Goal: Information Seeking & Learning: Check status

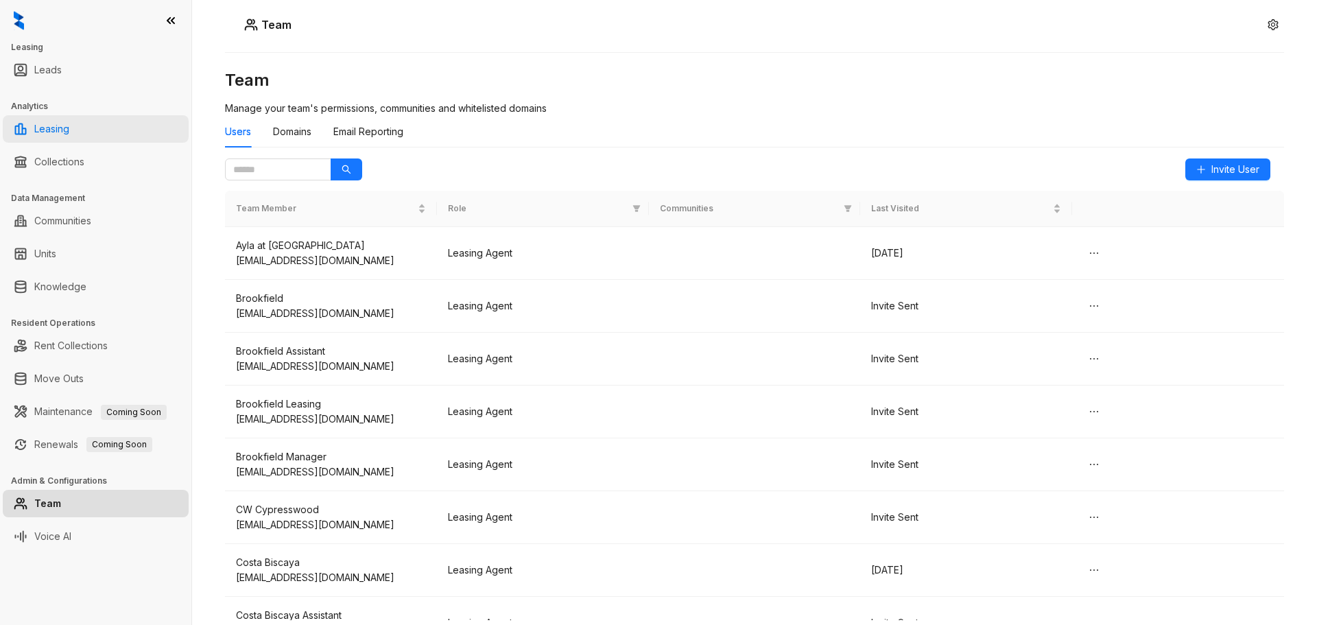
click at [69, 129] on link "Leasing" at bounding box center [51, 128] width 35 height 27
select select "******"
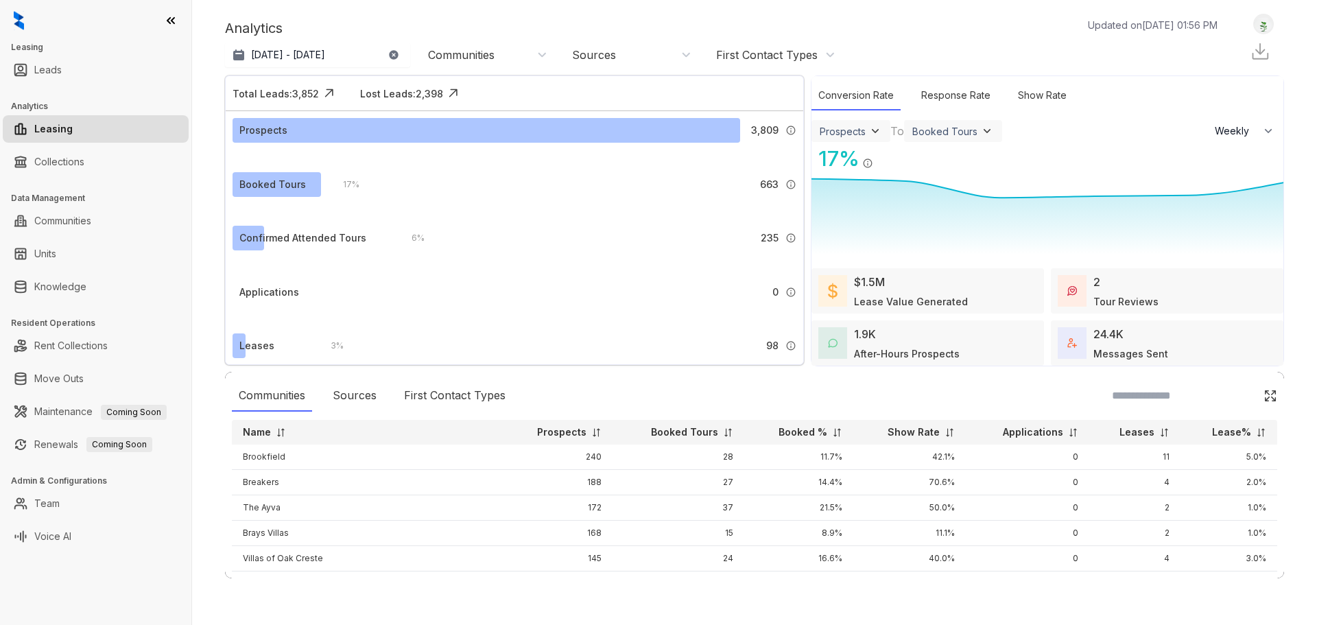
click at [1259, 54] on img at bounding box center [1260, 51] width 21 height 21
click at [305, 60] on p "[DATE] - [DATE]" at bounding box center [288, 55] width 74 height 14
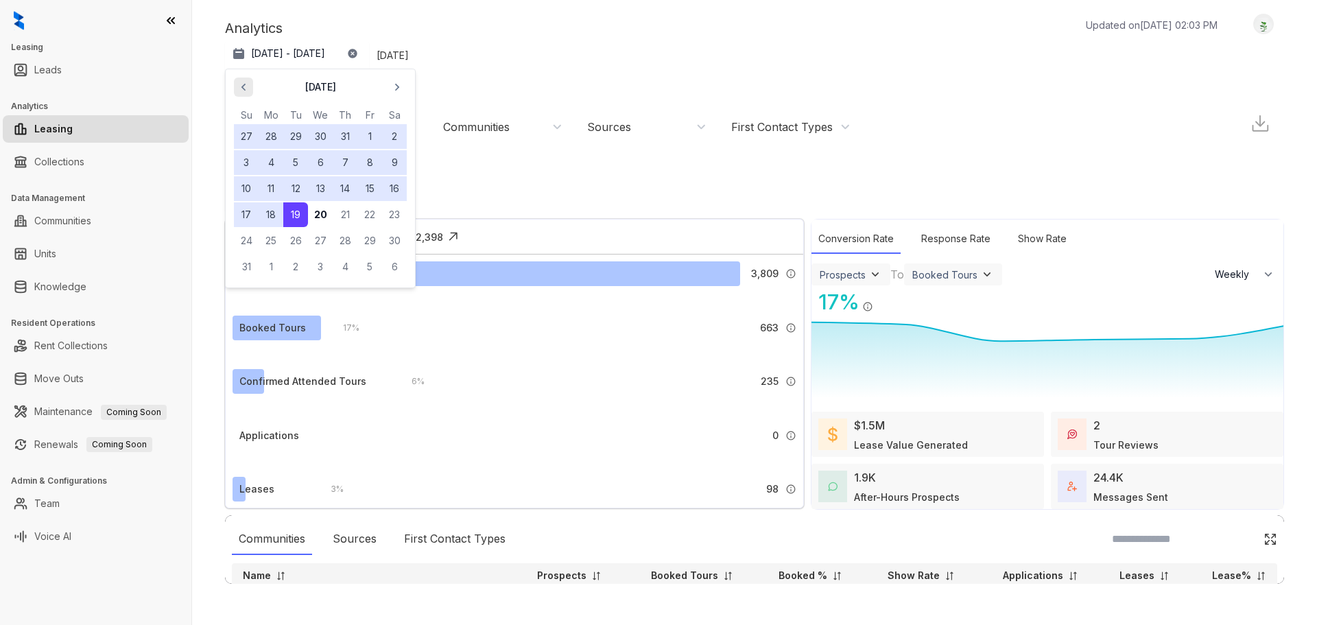
click at [244, 88] on icon "button" at bounding box center [244, 87] width 14 height 14
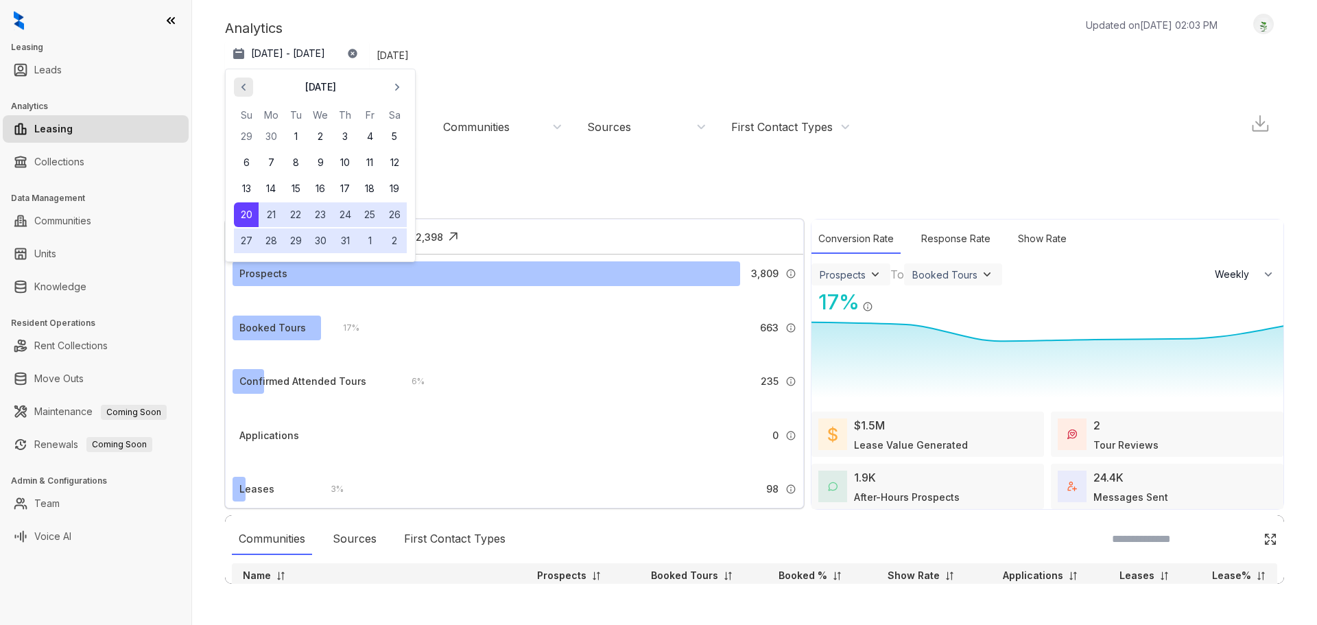
click at [244, 88] on icon "button" at bounding box center [244, 87] width 14 height 14
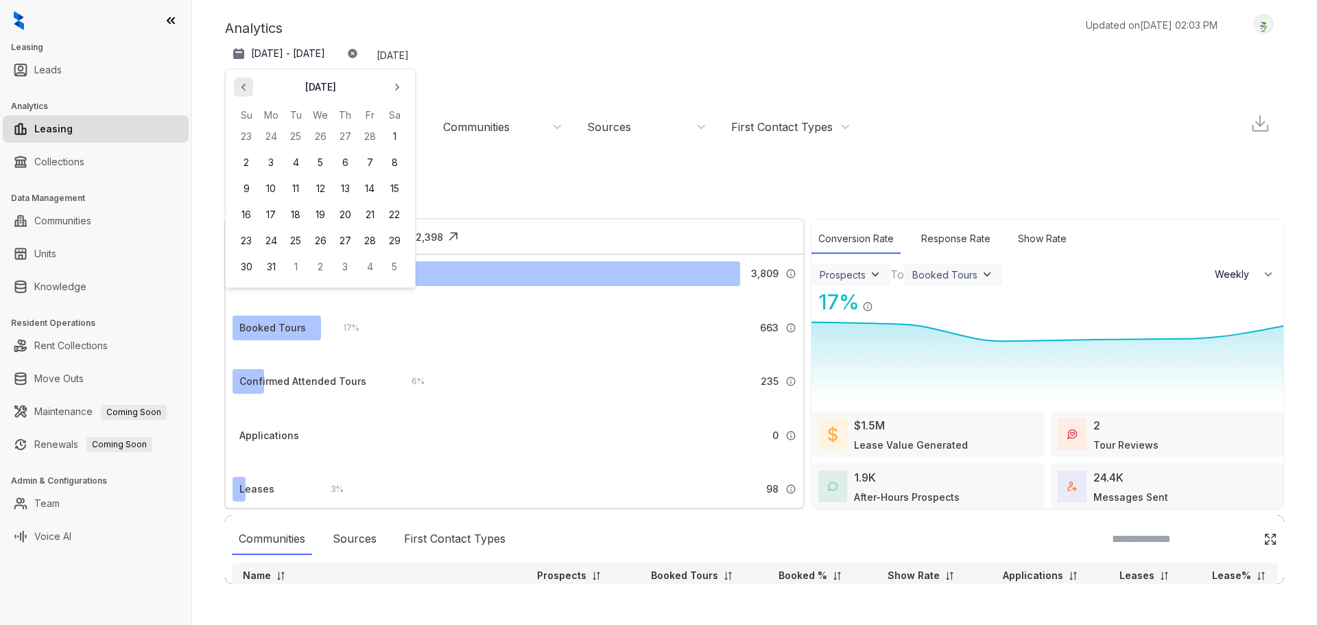
click at [244, 88] on icon "button" at bounding box center [244, 87] width 14 height 14
click at [315, 138] on button "1" at bounding box center [320, 136] width 25 height 25
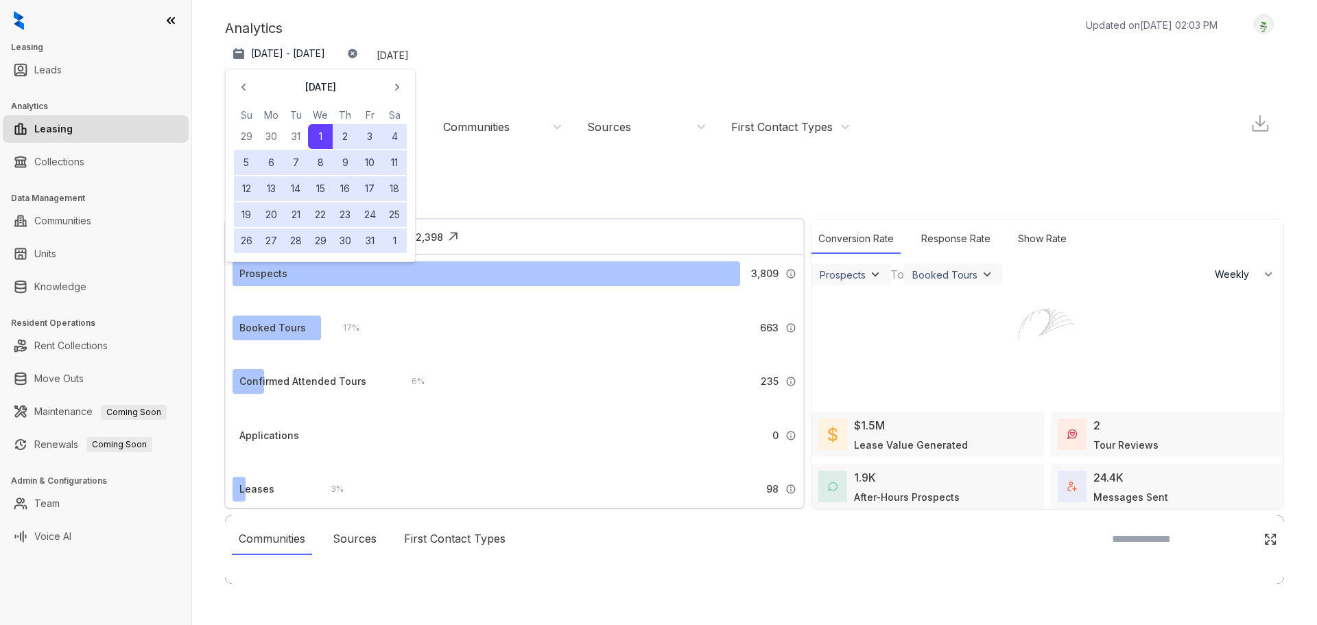
click at [392, 88] on div at bounding box center [658, 312] width 1317 height 625
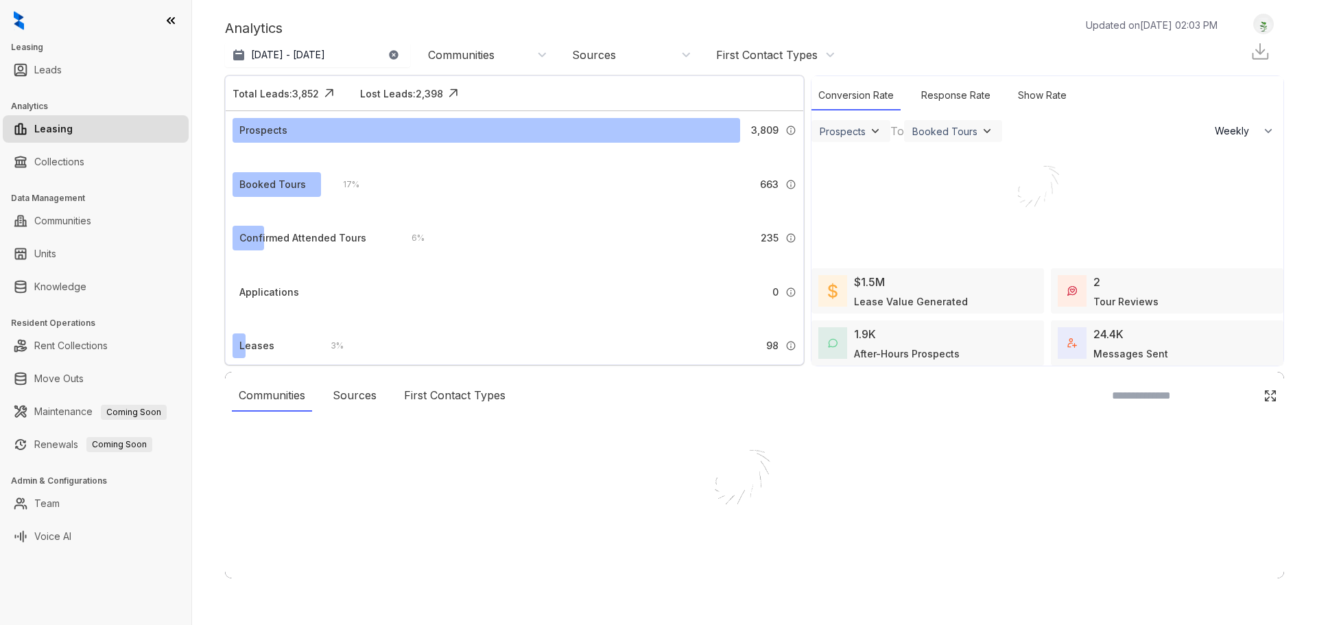
click at [344, 60] on div at bounding box center [658, 312] width 1317 height 625
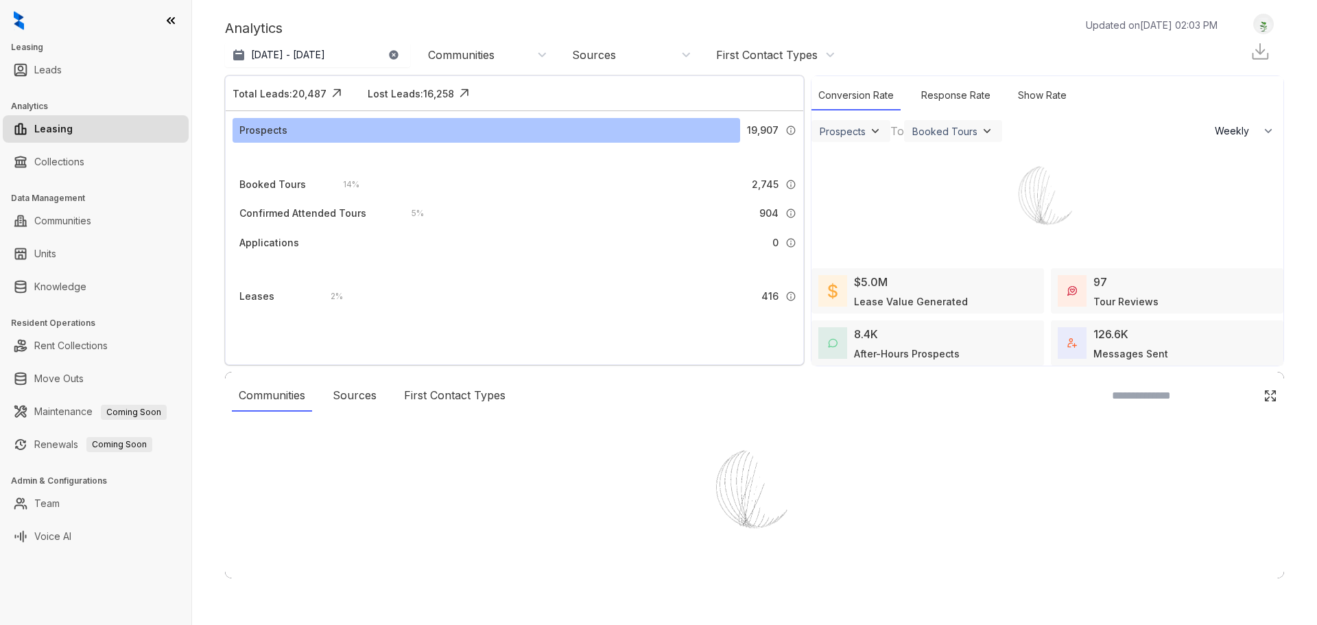
click at [325, 53] on p "[DATE] - [DATE]" at bounding box center [288, 55] width 74 height 14
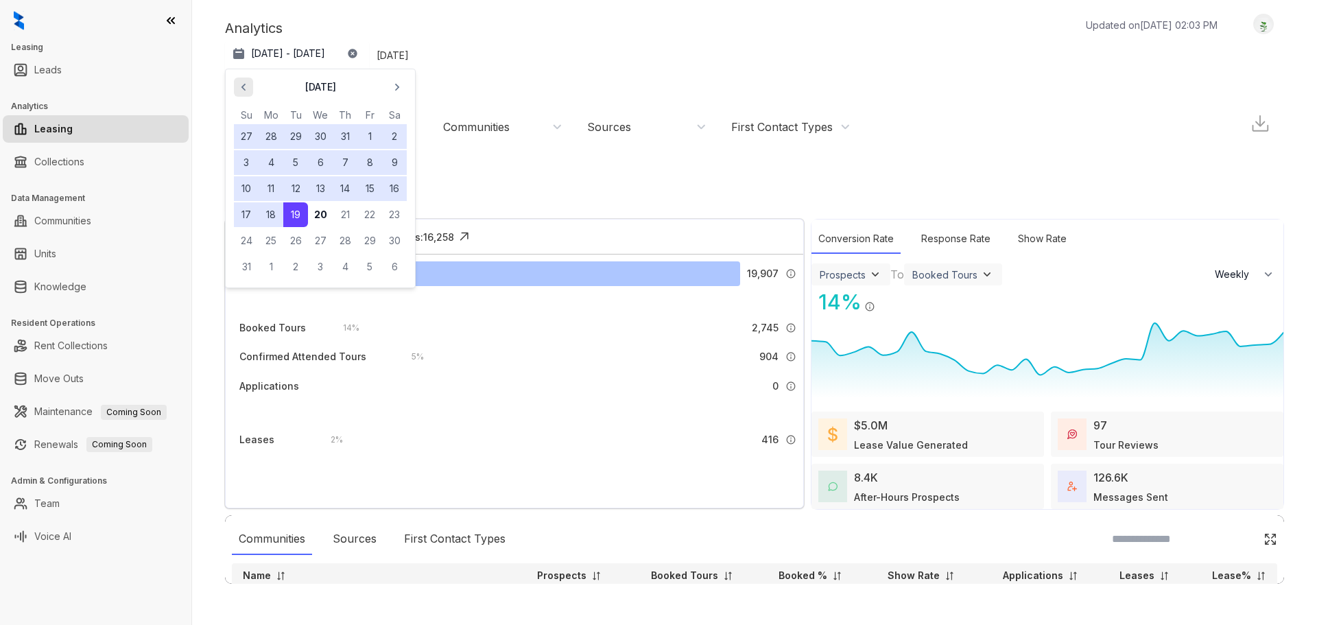
click at [246, 91] on icon "button" at bounding box center [244, 87] width 14 height 14
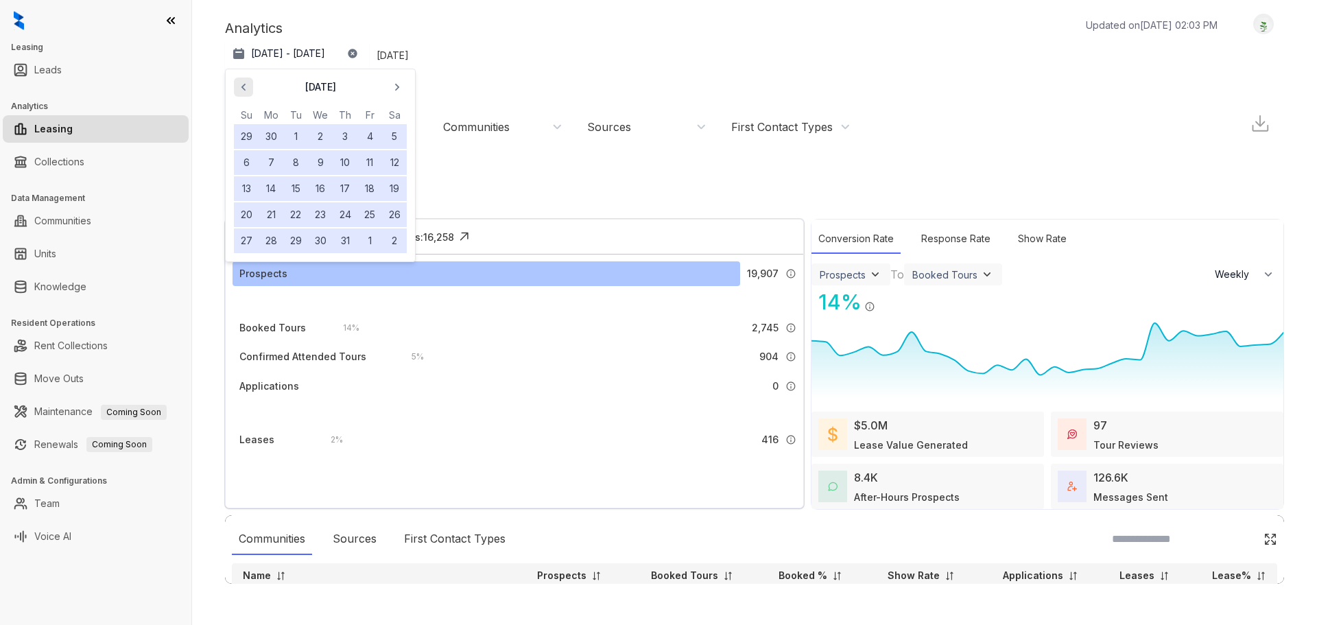
click at [246, 91] on icon "button" at bounding box center [244, 87] width 14 height 14
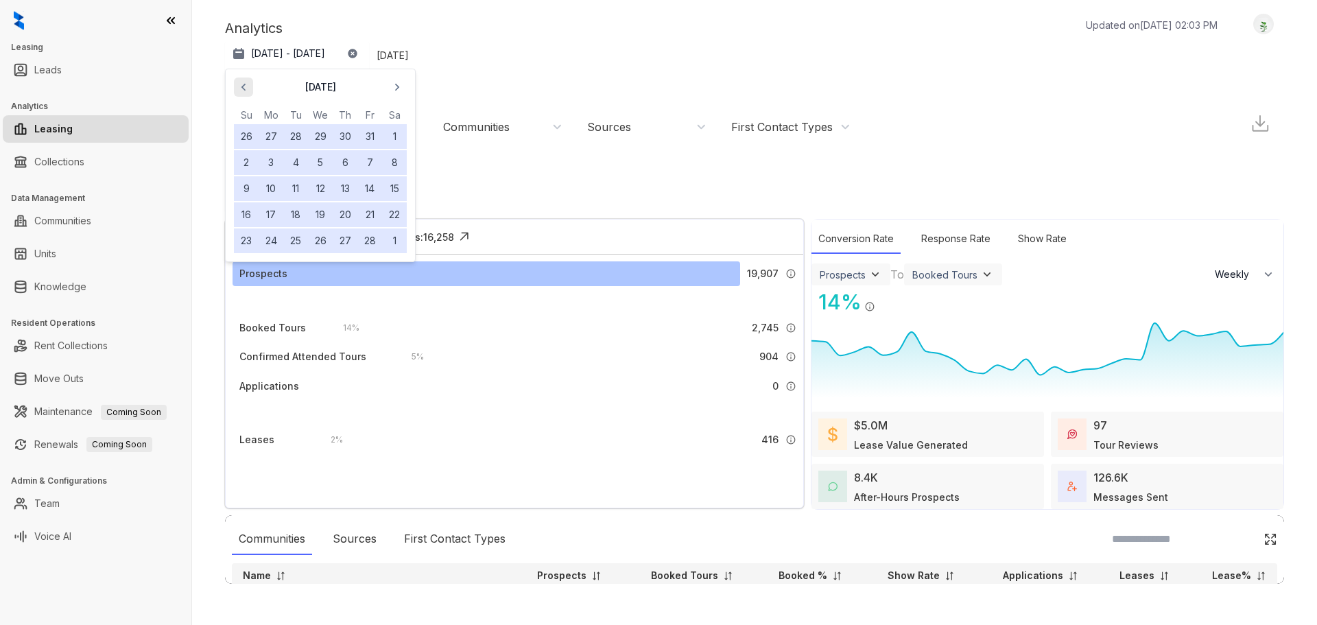
click at [246, 91] on icon "button" at bounding box center [244, 87] width 14 height 14
click at [400, 87] on icon "button" at bounding box center [397, 87] width 14 height 14
click at [279, 263] on button "31" at bounding box center [271, 266] width 25 height 25
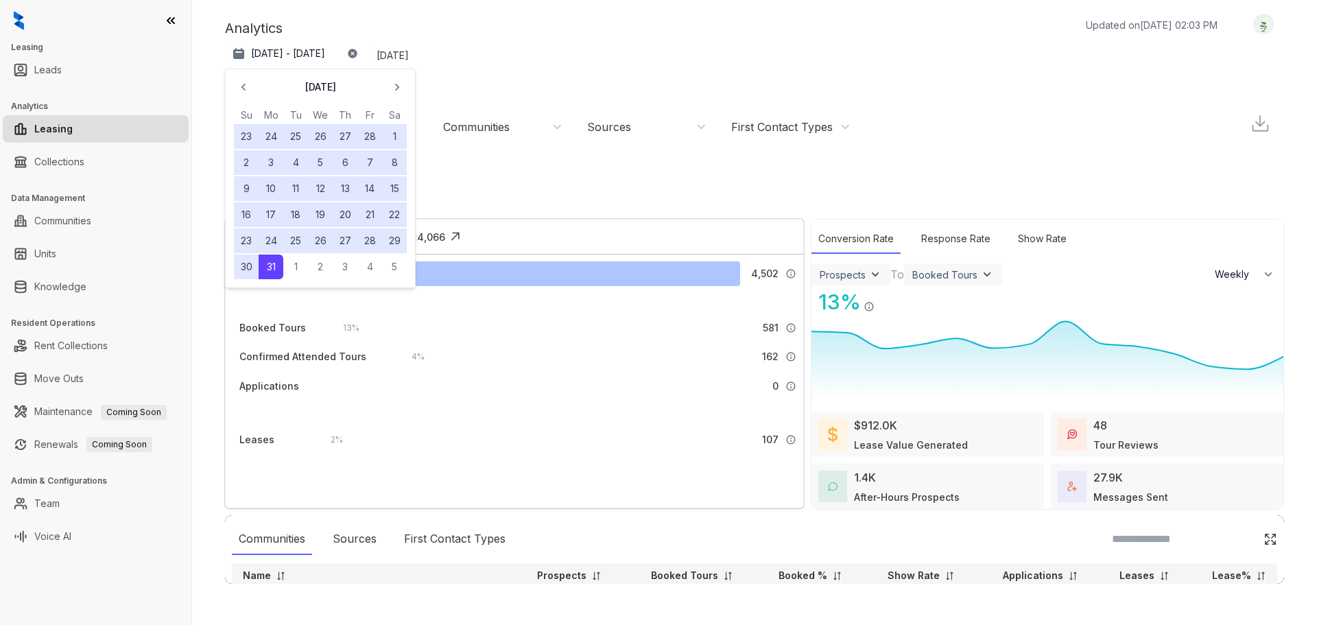
click at [888, 46] on div "[DATE] - [DATE] [DATE] Su Mo Tu We Th Fr Sa 23 24 25 26 27 28 1 2 3 4 5 6 7 8 9…" at bounding box center [754, 126] width 1059 height 171
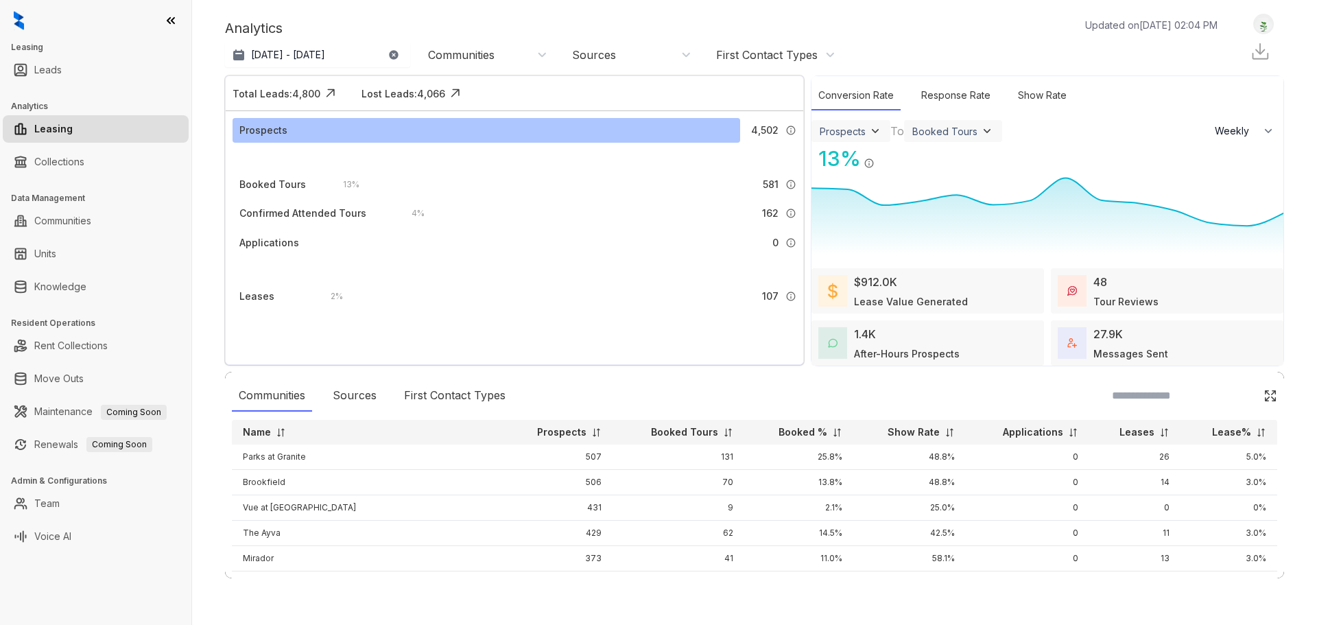
click at [1263, 399] on img at bounding box center [1270, 396] width 14 height 14
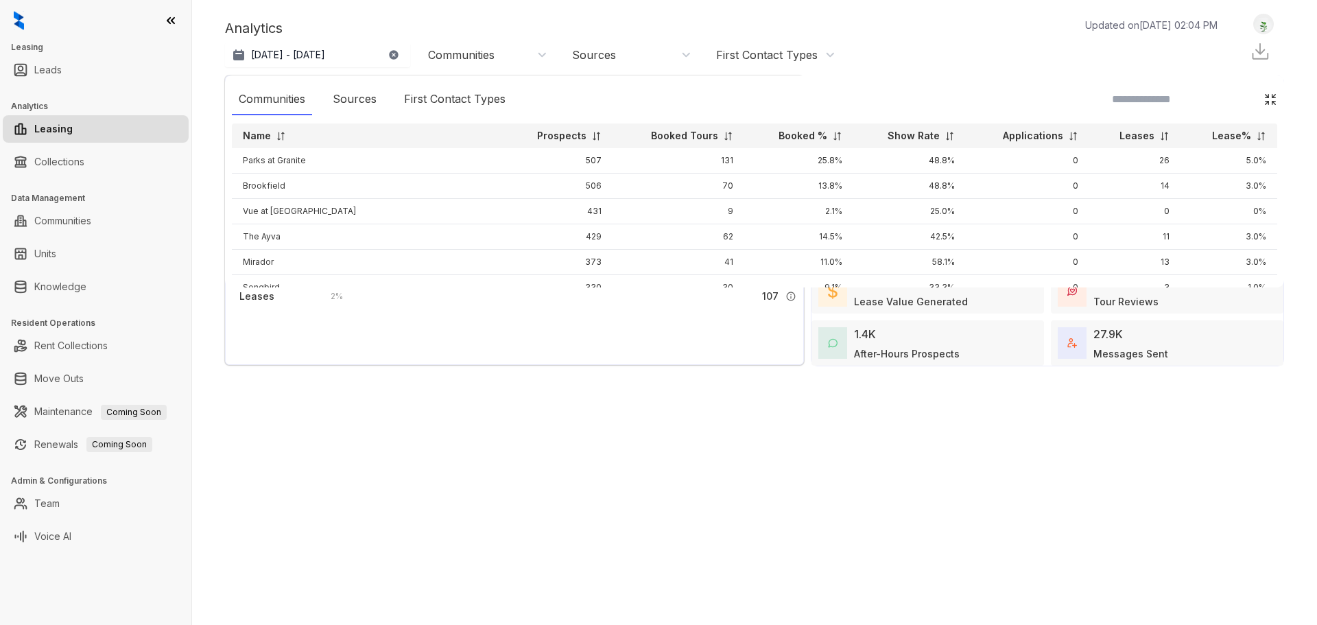
click at [743, 320] on div "Prospects 4,502 A prospect is any lead that is not labeled as ‘Not a Prospect’ …" at bounding box center [515, 215] width 578 height 209
click at [892, 368] on div "Analytics Updated on [DATE] 02:04 PM Jan 1, 2025 - [DATE] [DATE] Last 7 days La…" at bounding box center [754, 299] width 1059 height 570
drag, startPoint x: 1012, startPoint y: 421, endPoint x: 1019, endPoint y: 417, distance: 7.4
click at [1019, 417] on div "Analytics Updated on [DATE] 02:04 PM Jan 1, 2025 - [DATE] [DATE] Last 7 days La…" at bounding box center [754, 299] width 1059 height 570
click at [1263, 99] on img at bounding box center [1270, 100] width 14 height 14
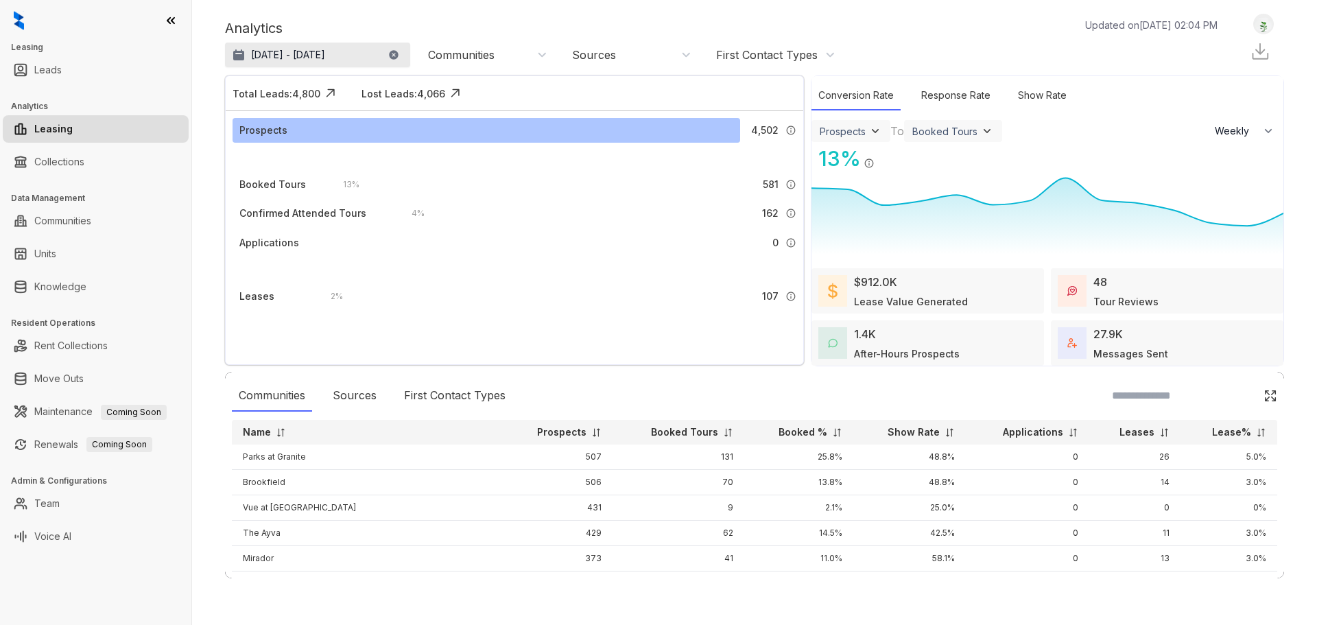
click at [305, 51] on p "[DATE] - [DATE]" at bounding box center [288, 55] width 74 height 14
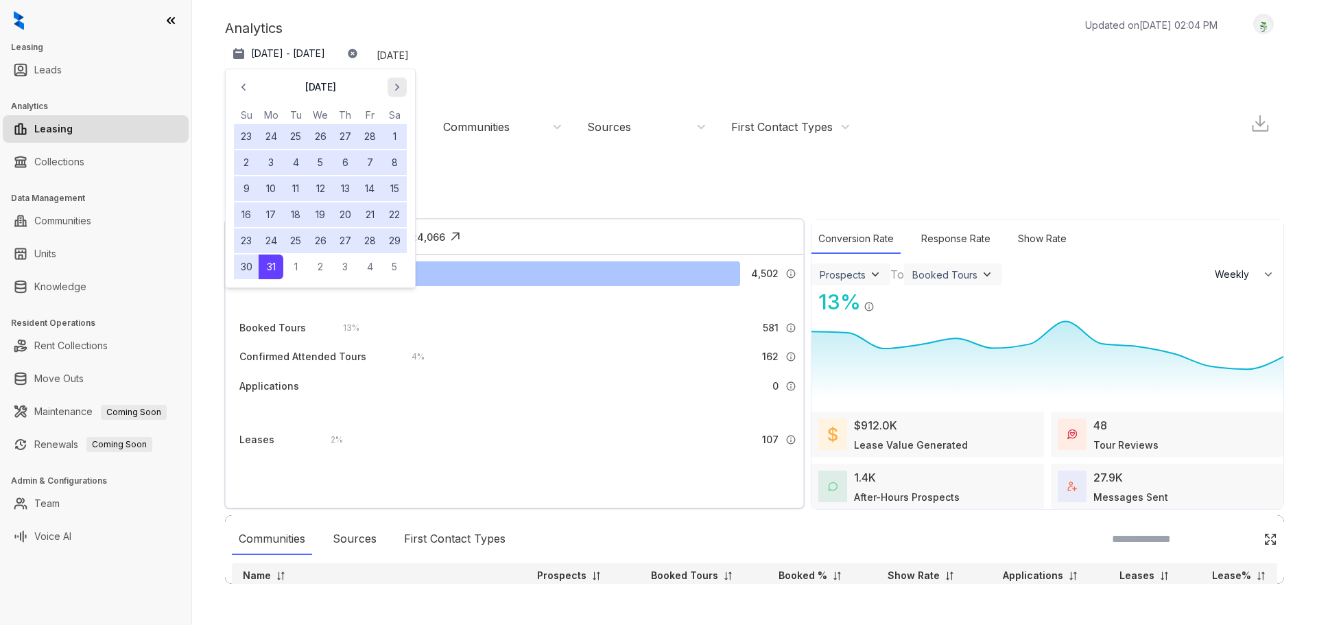
click at [403, 91] on icon "button" at bounding box center [397, 87] width 14 height 14
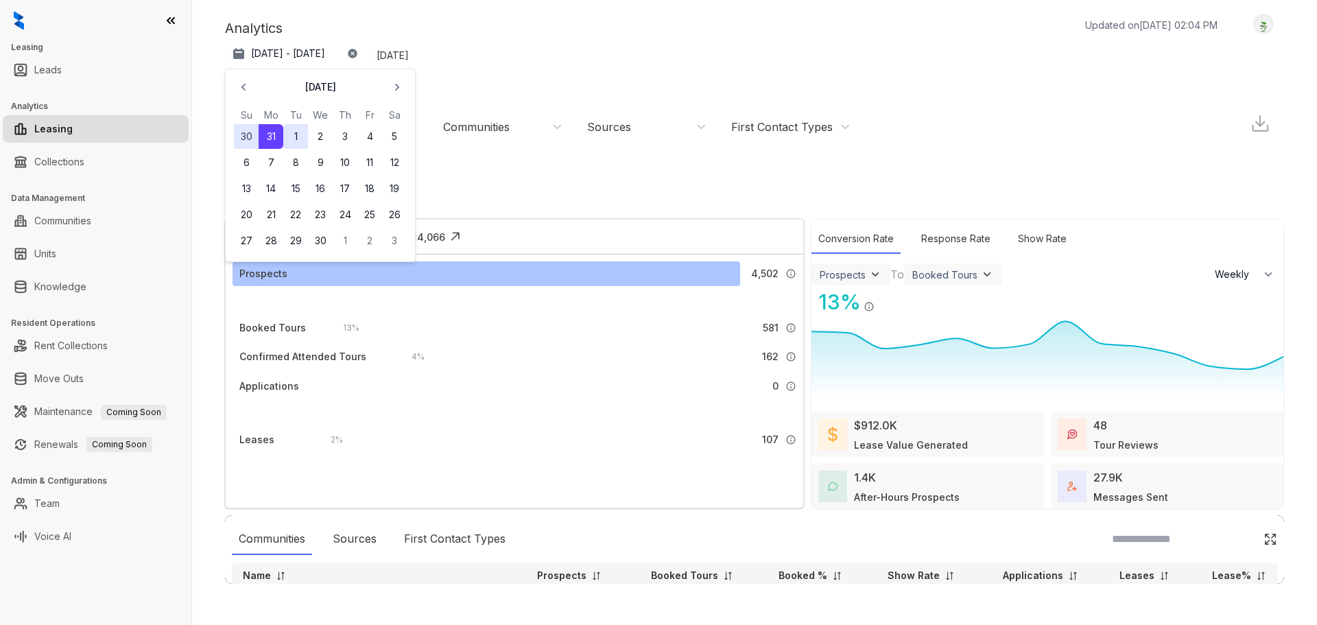
click at [293, 137] on button "1" at bounding box center [295, 136] width 25 height 25
click at [257, 54] on p "[DATE] - [DATE]" at bounding box center [288, 54] width 74 height 14
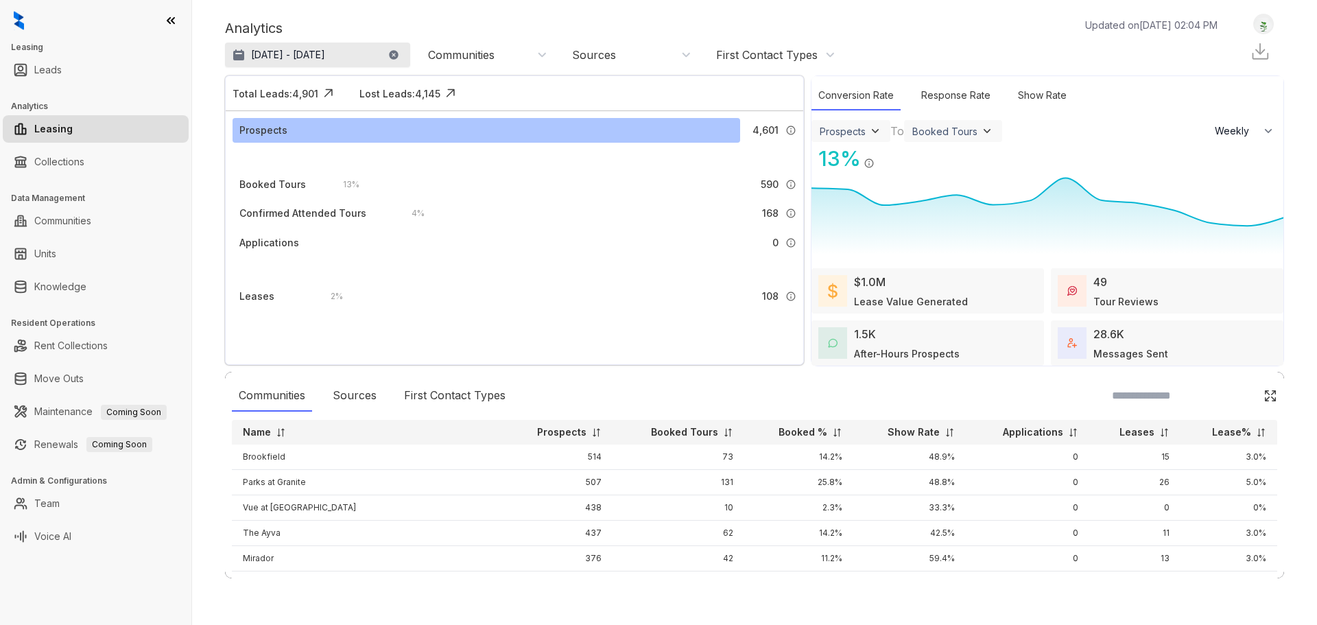
click at [259, 59] on p "[DATE] - [DATE]" at bounding box center [288, 55] width 74 height 14
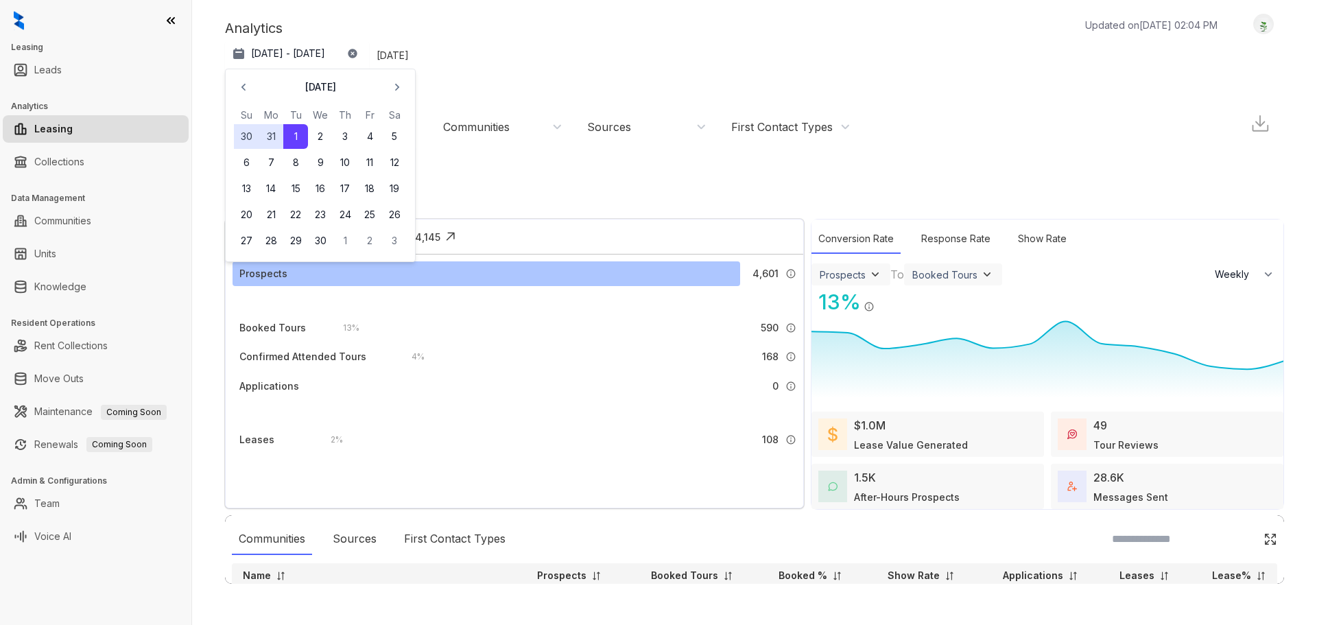
click at [292, 136] on button "1" at bounding box center [295, 136] width 25 height 25
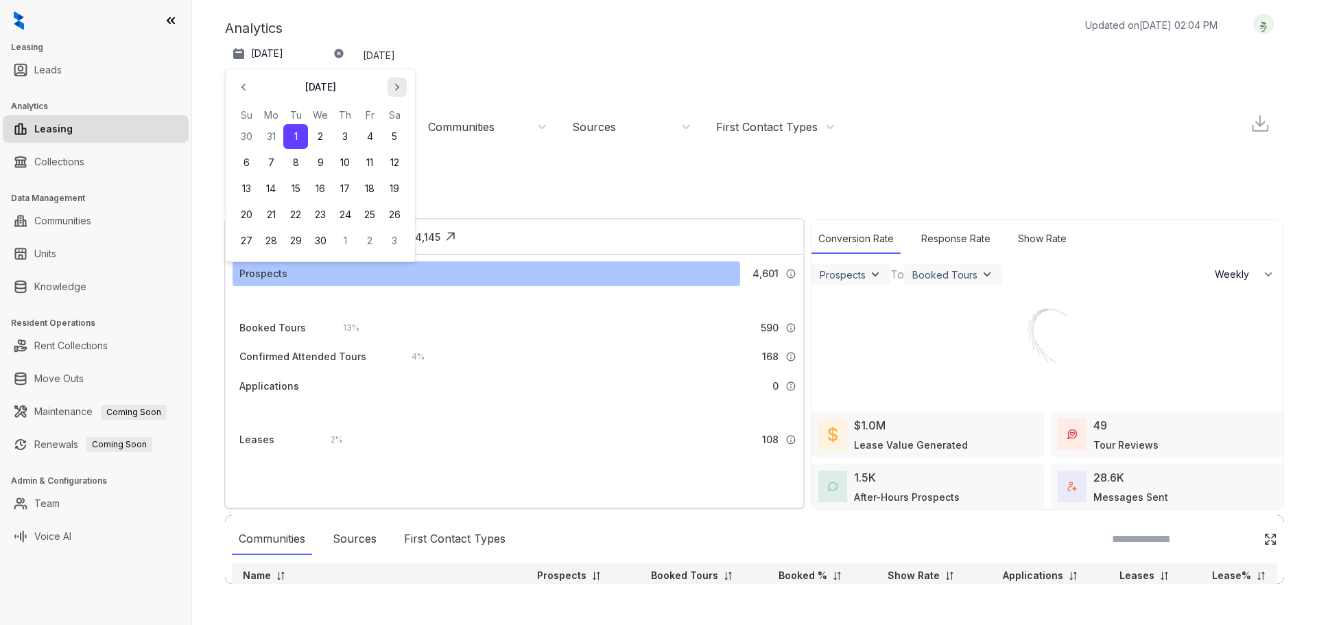
click at [396, 82] on icon "button" at bounding box center [397, 87] width 14 height 14
click at [271, 235] on button "30" at bounding box center [271, 240] width 25 height 25
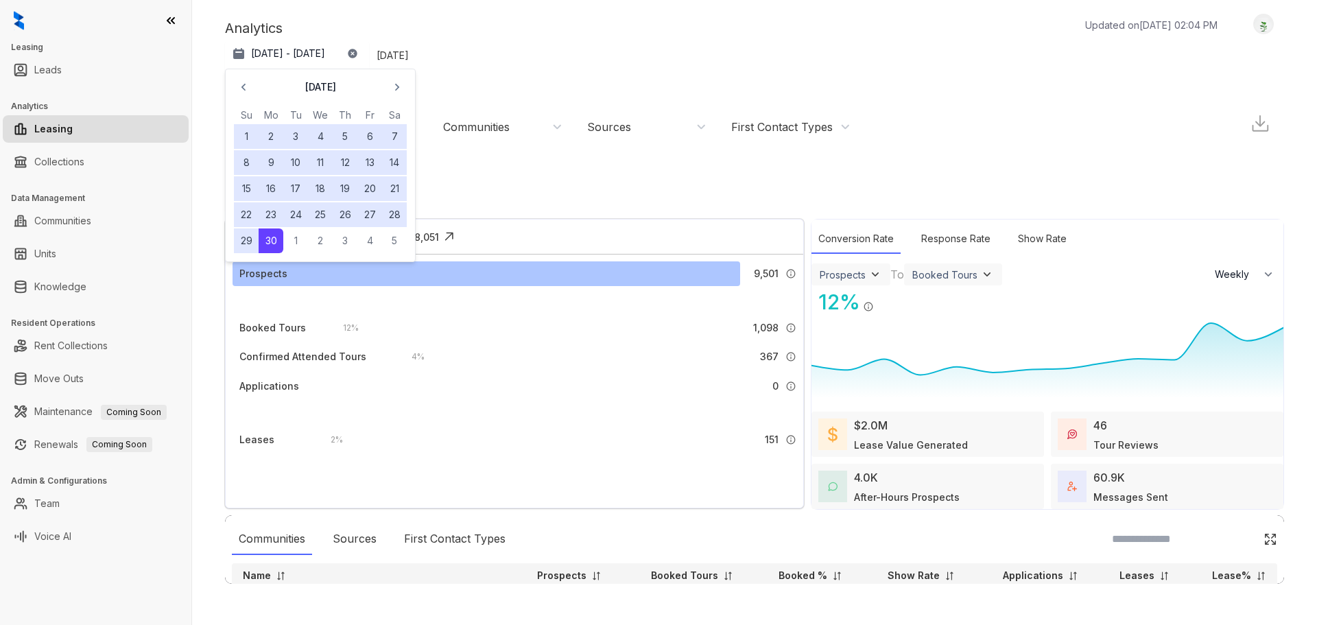
click at [885, 20] on div "Analytics Updated on [DATE] 02:04 PM" at bounding box center [728, 28] width 1006 height 21
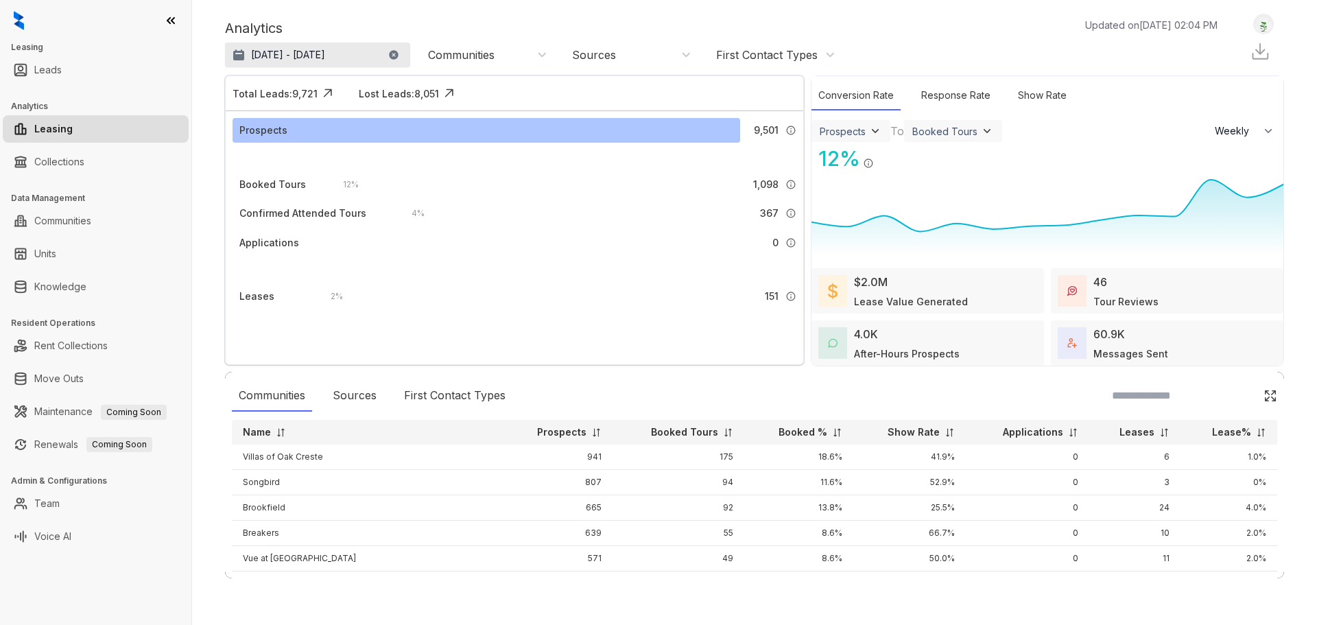
click at [298, 59] on p "[DATE] - [DATE]" at bounding box center [288, 55] width 74 height 14
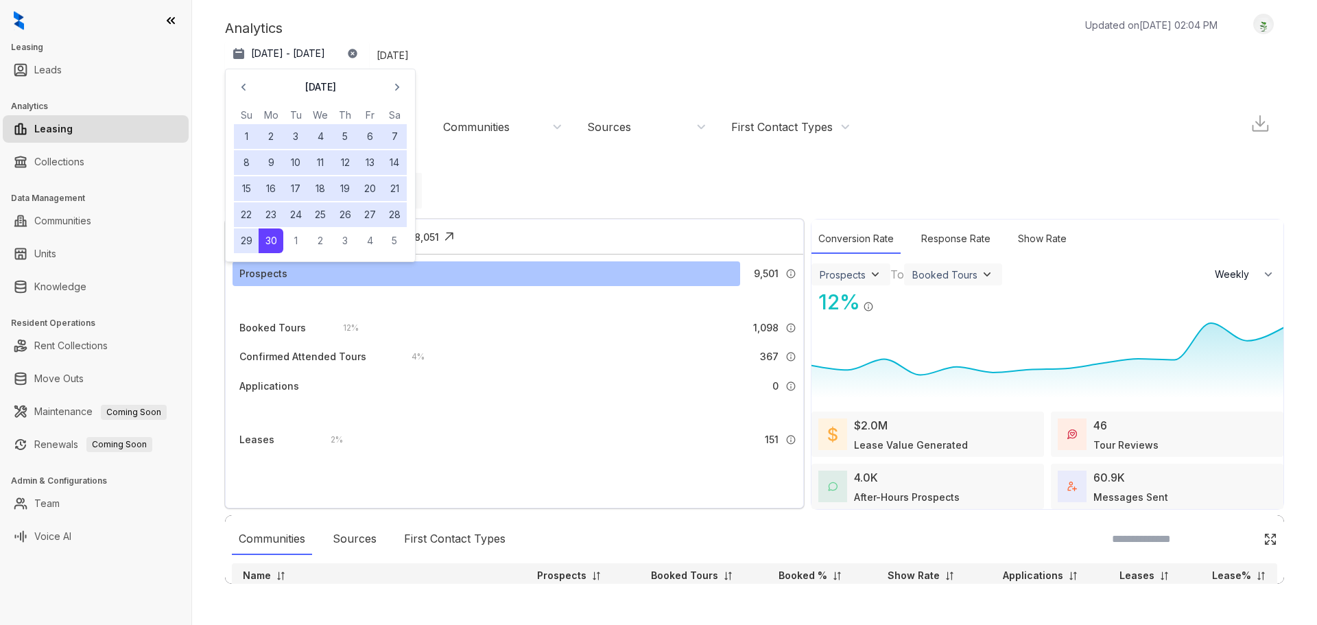
click at [422, 173] on div "Year to date" at bounding box center [396, 191] width 49 height 36
